Goal: Information Seeking & Learning: Learn about a topic

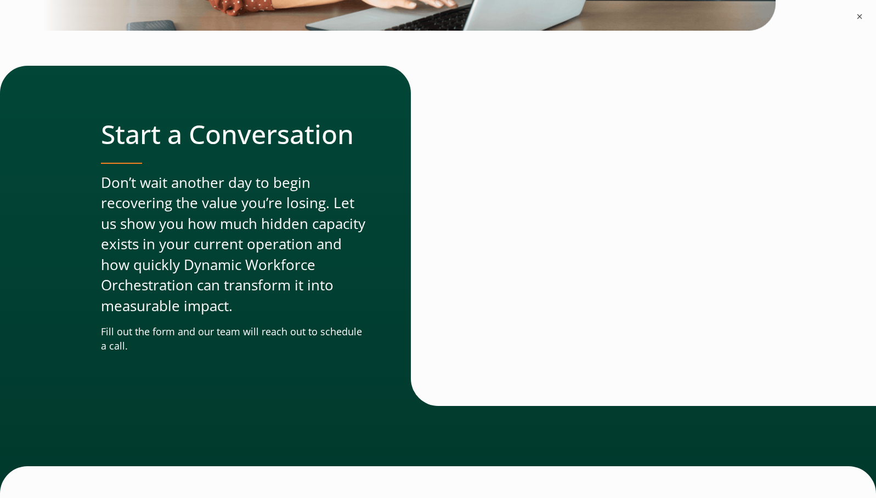
scroll to position [3723, 0]
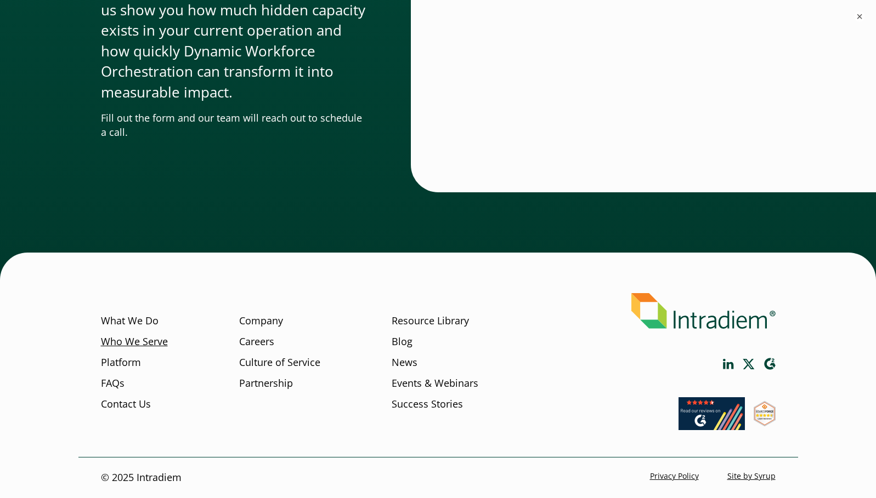
click at [141, 339] on link "Who We Serve" at bounding box center [134, 342] width 67 height 14
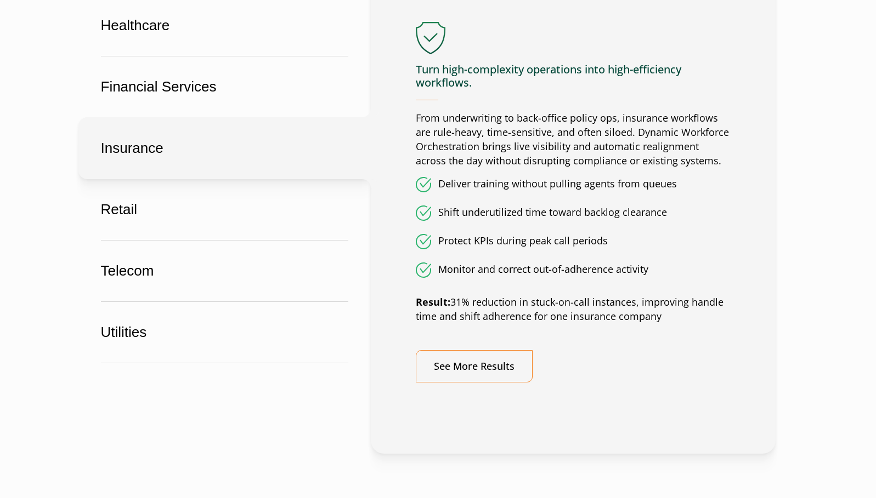
scroll to position [713, 0]
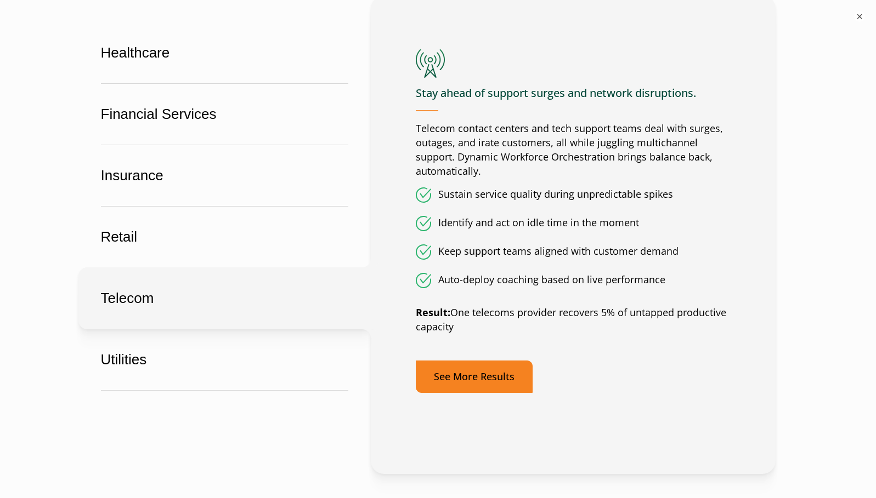
click at [512, 370] on link "See More Results" at bounding box center [474, 377] width 117 height 32
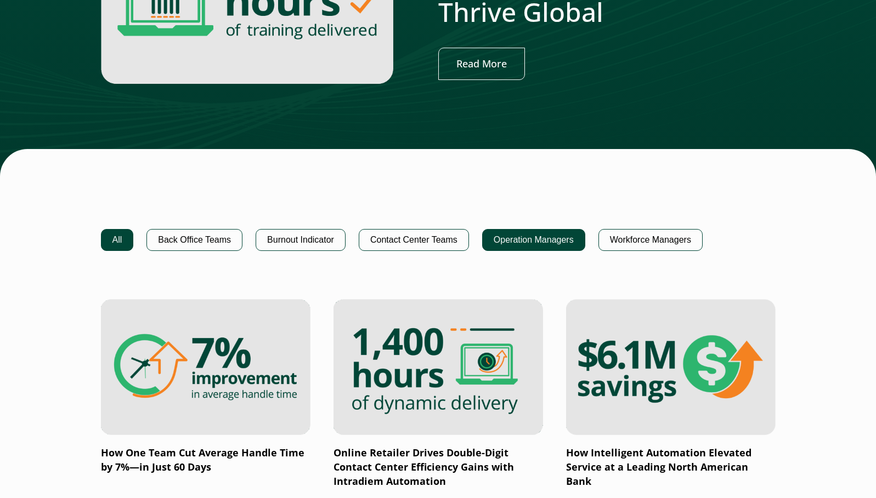
scroll to position [768, 0]
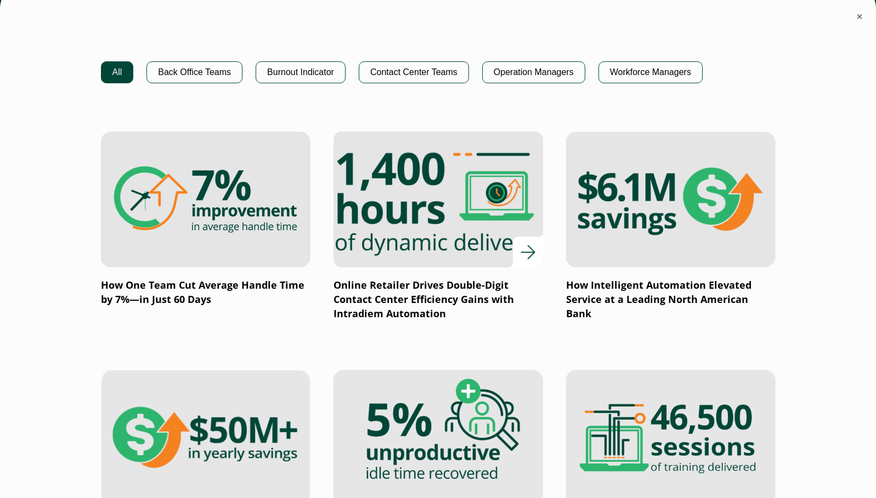
click at [476, 244] on img at bounding box center [437, 199] width 251 height 163
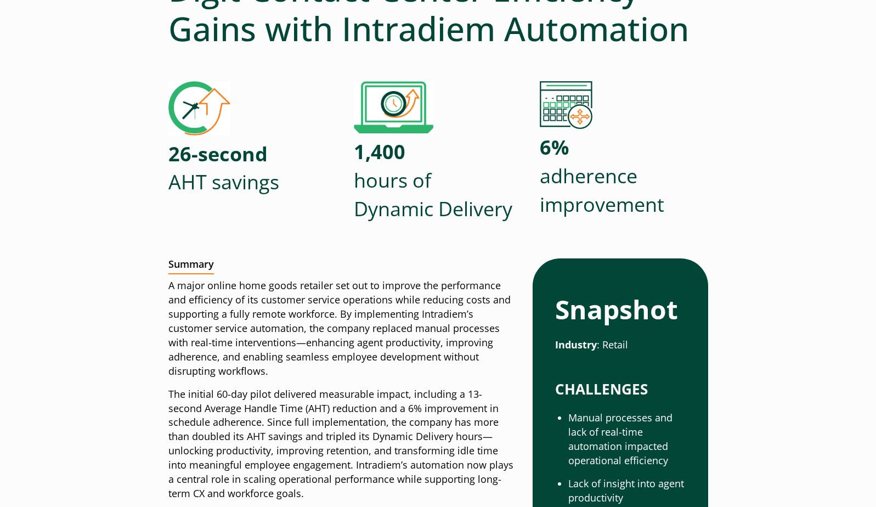
scroll to position [219, 0]
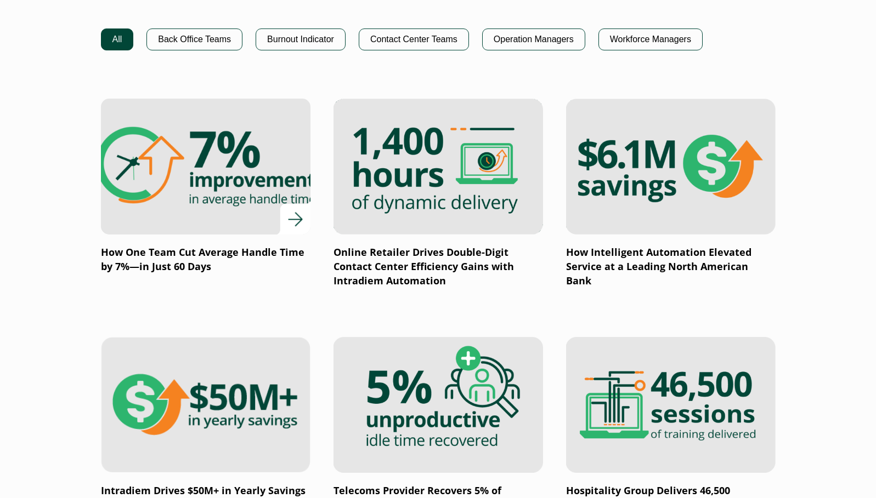
click at [277, 164] on img at bounding box center [204, 166] width 251 height 163
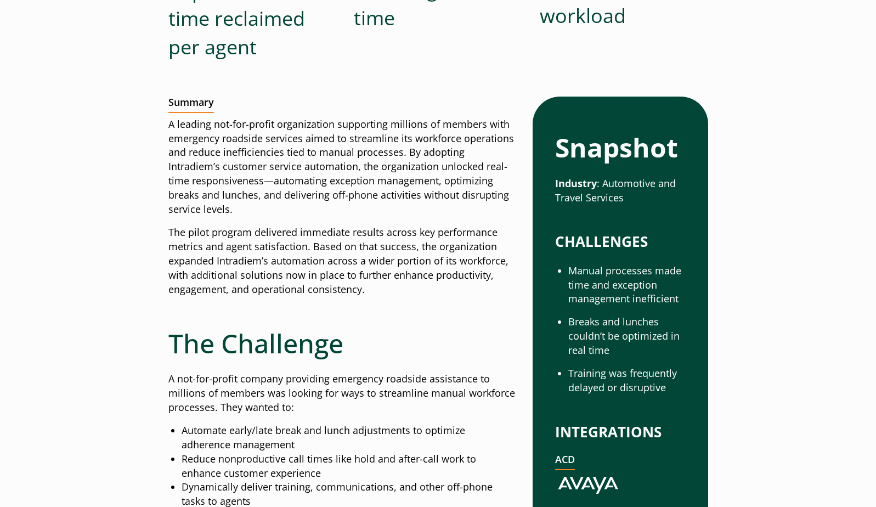
scroll to position [439, 0]
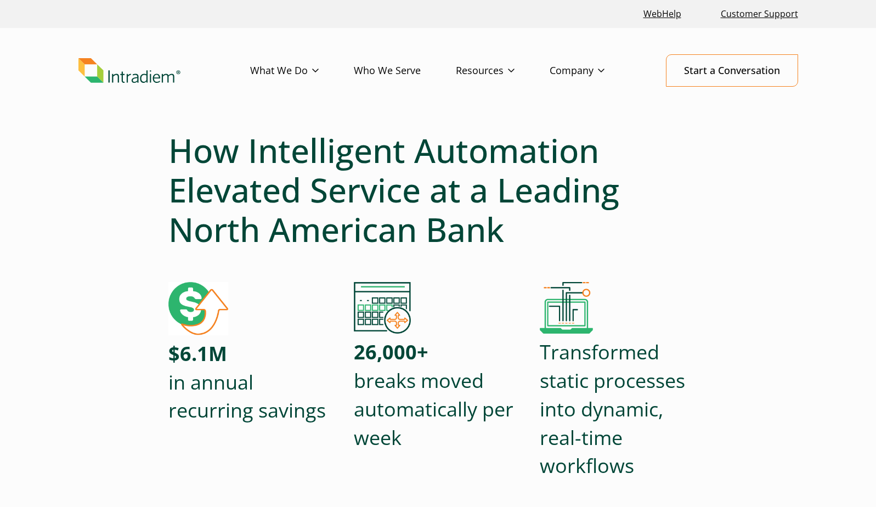
scroll to position [493, 0]
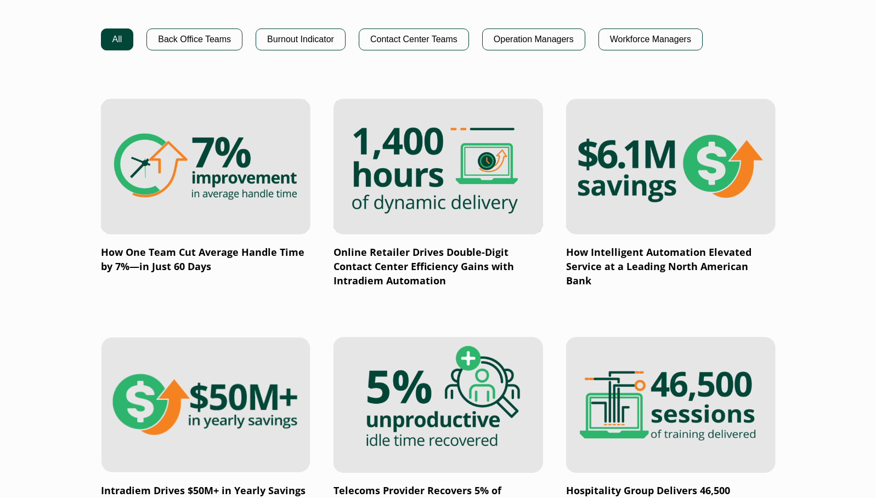
scroll to position [987, 0]
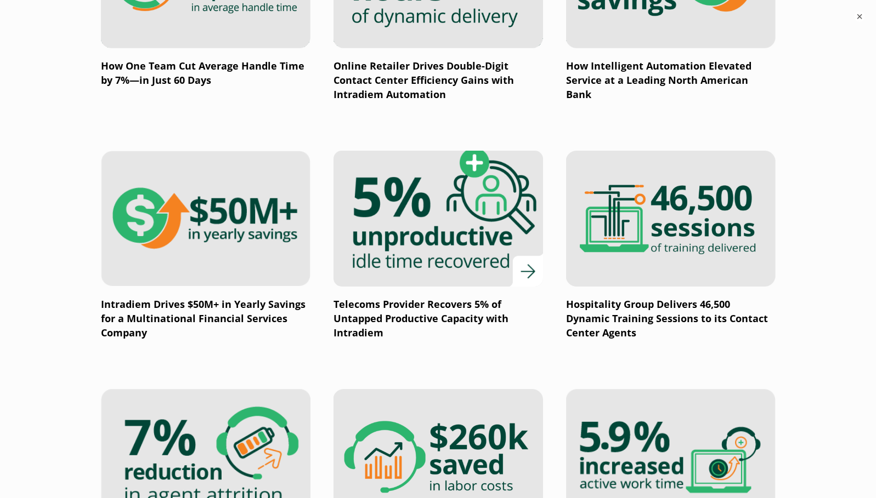
click at [505, 202] on img at bounding box center [437, 218] width 251 height 163
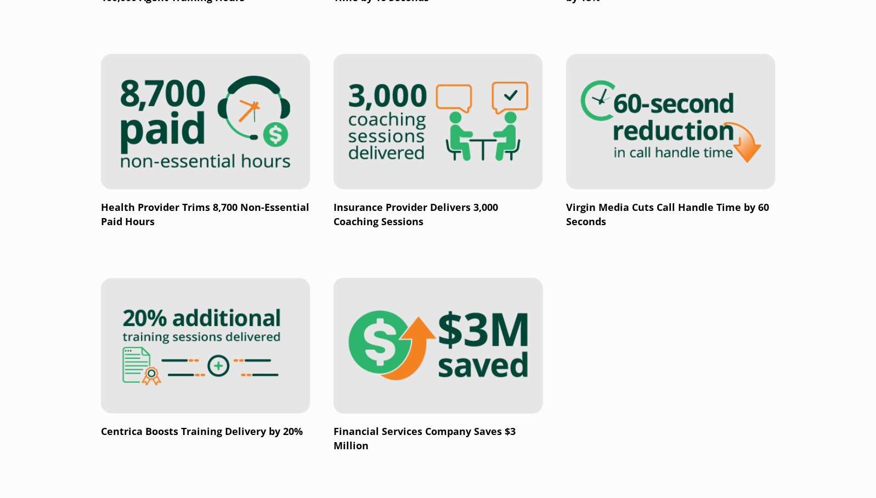
scroll to position [1836, 0]
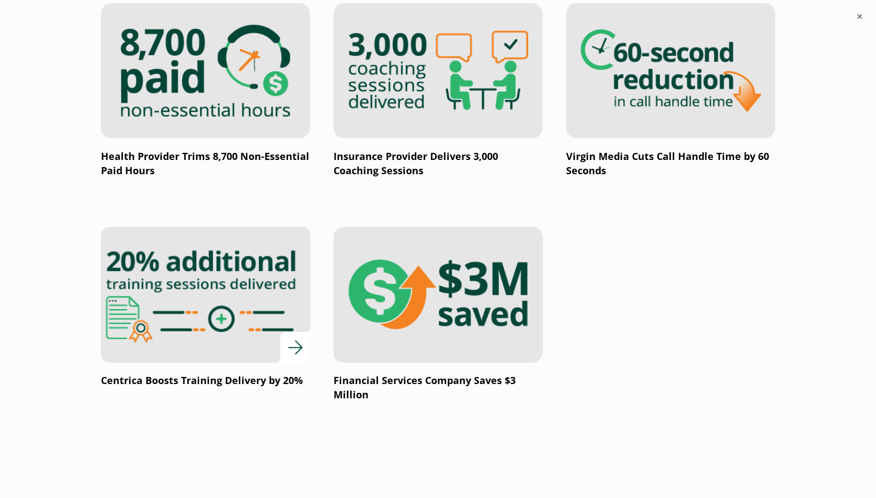
click at [270, 301] on img at bounding box center [204, 294] width 251 height 163
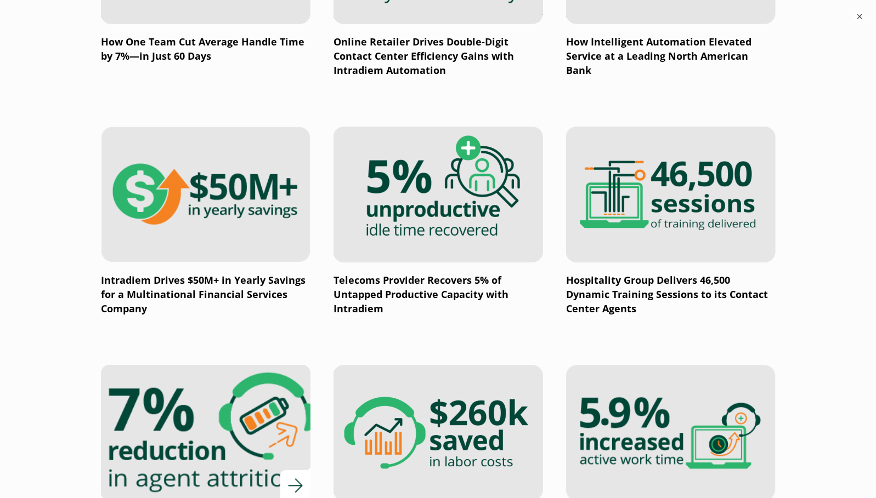
scroll to position [995, 0]
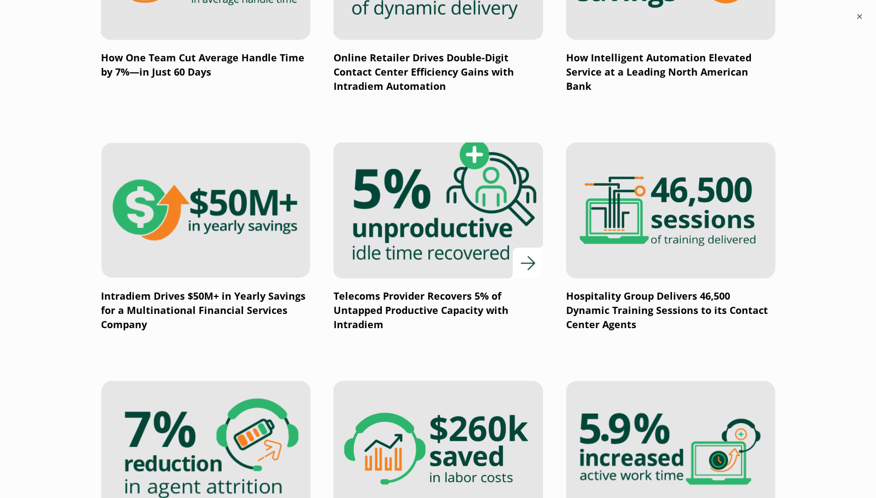
click at [447, 171] on img at bounding box center [437, 210] width 251 height 163
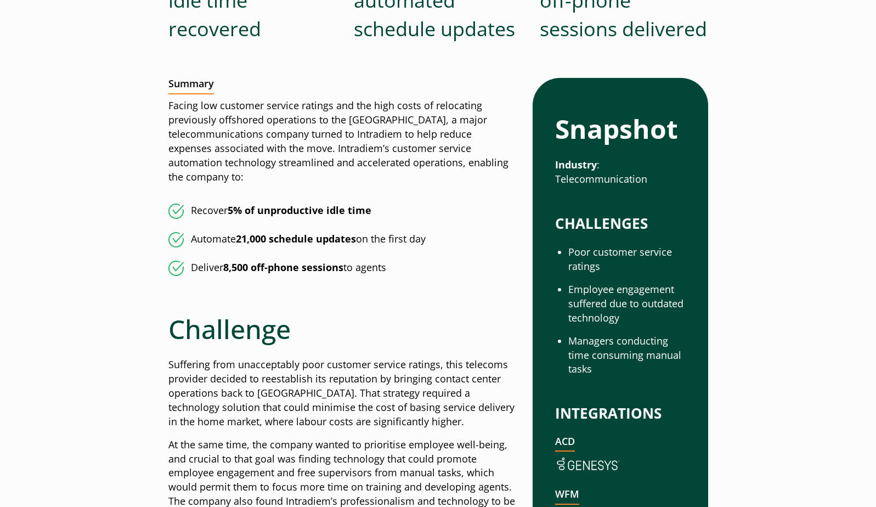
scroll to position [384, 0]
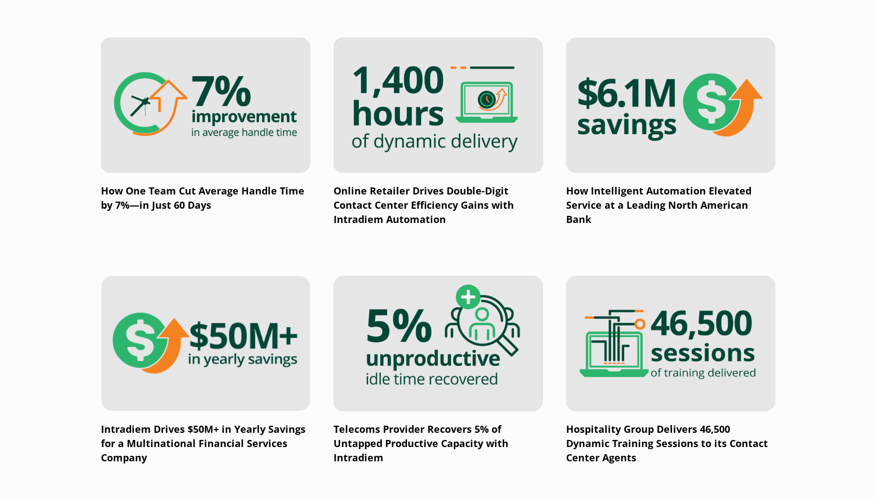
scroll to position [776, 0]
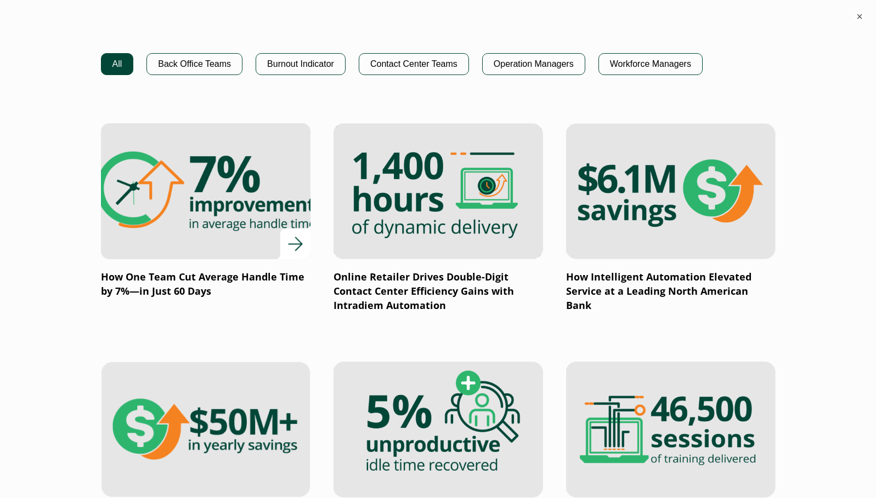
click at [225, 226] on img at bounding box center [204, 191] width 251 height 163
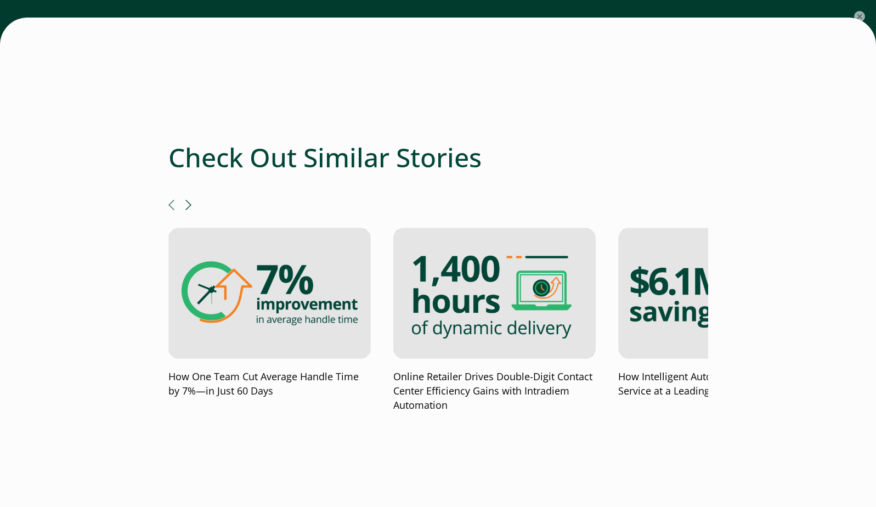
scroll to position [2467, 0]
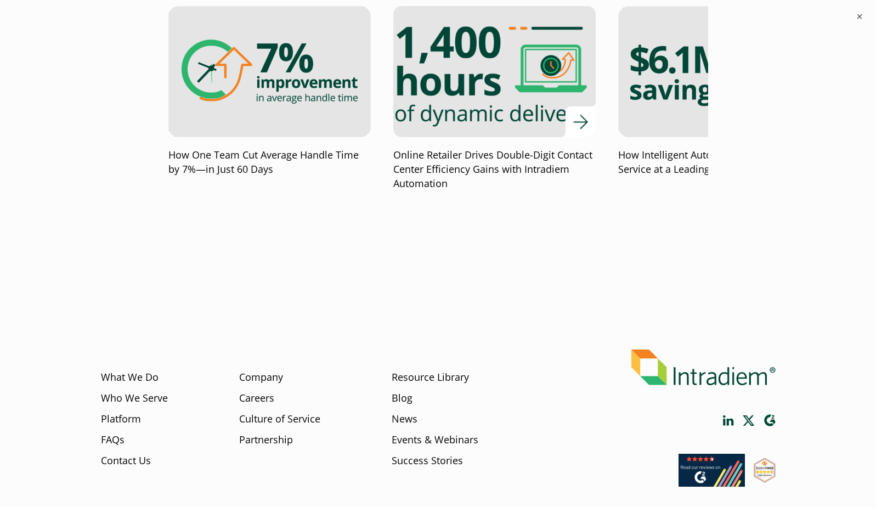
click at [513, 99] on img at bounding box center [494, 71] width 243 height 158
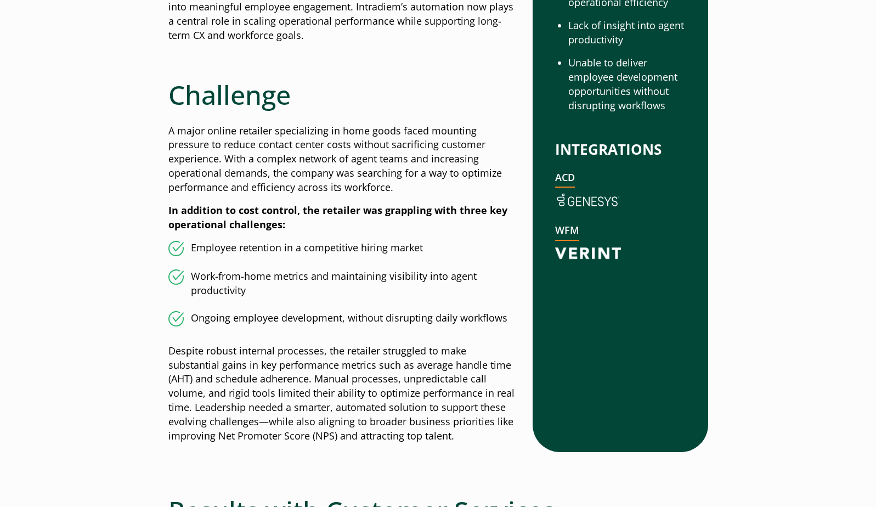
scroll to position [822, 0]
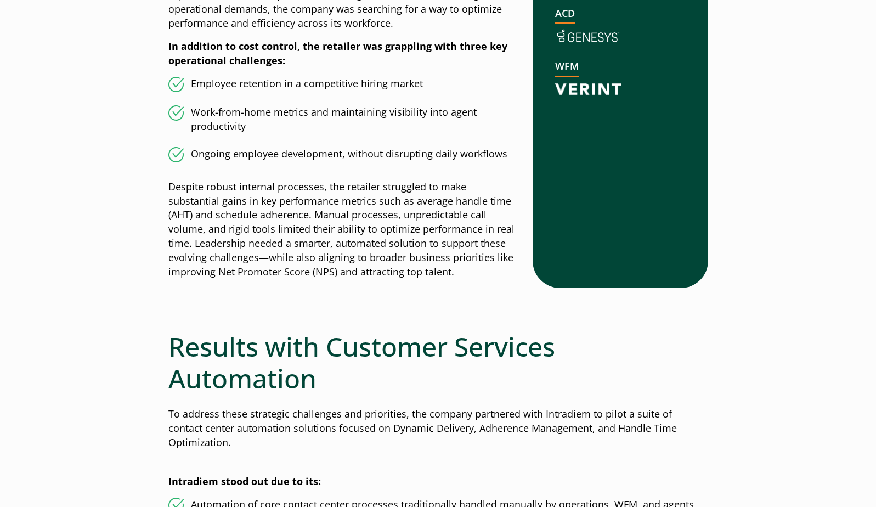
click at [581, 87] on img at bounding box center [588, 89] width 66 height 16
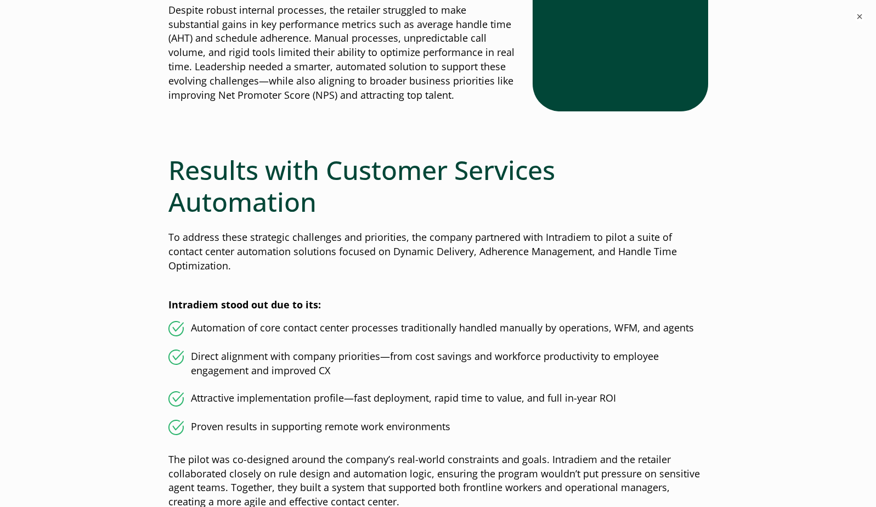
scroll to position [603, 0]
